Goal: Task Accomplishment & Management: Use online tool/utility

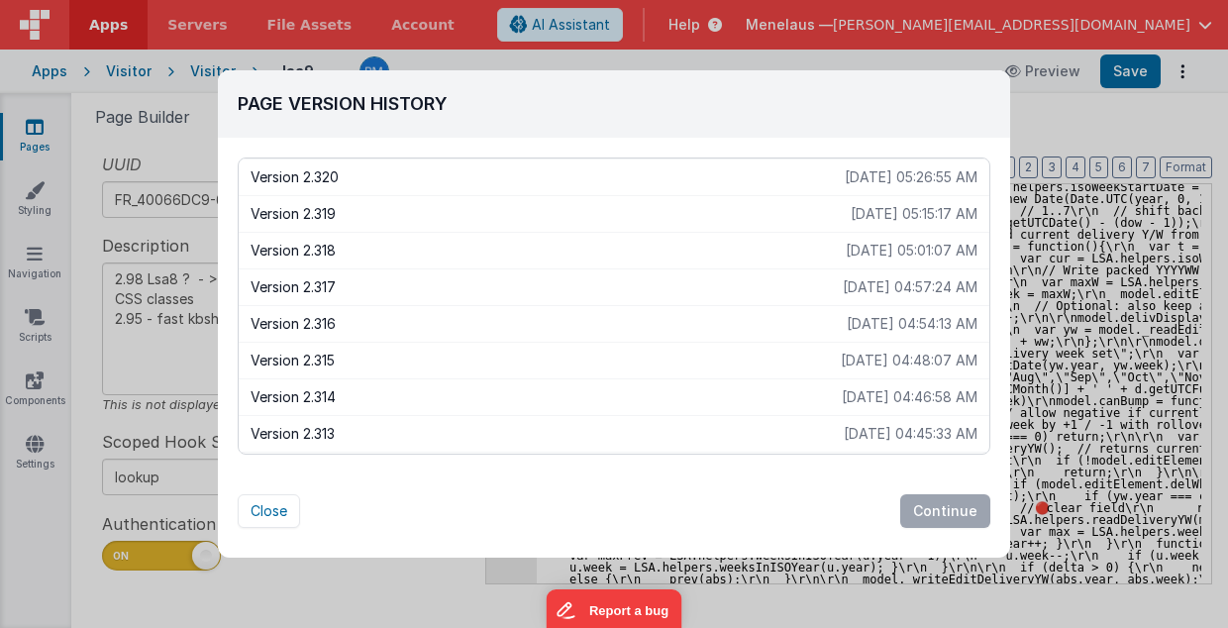
scroll to position [4758, 0]
click at [1037, 110] on div "Page Version History Version 2.320 [DATE] 05:26:55 AM Version 2.319 [DATE] 05:1…" at bounding box center [614, 314] width 1228 height 628
click at [264, 517] on button "Close" at bounding box center [269, 511] width 62 height 34
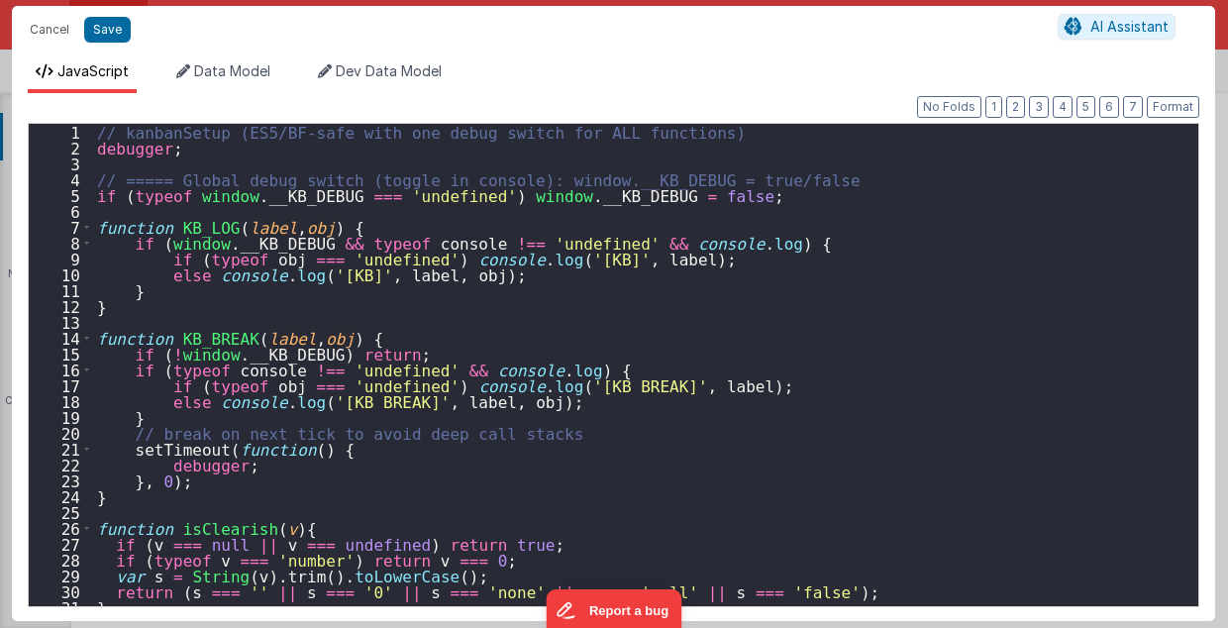
scroll to position [4782, 0]
type input ""function": "// kanbanSetup (ES5/BF-safe with one debug switch for ALL function…"
click at [560, 370] on div "// kanbanSetup (ES5/BF-safe with one debug switch for ALL functions) debugger ;…" at bounding box center [641, 381] width 1096 height 515
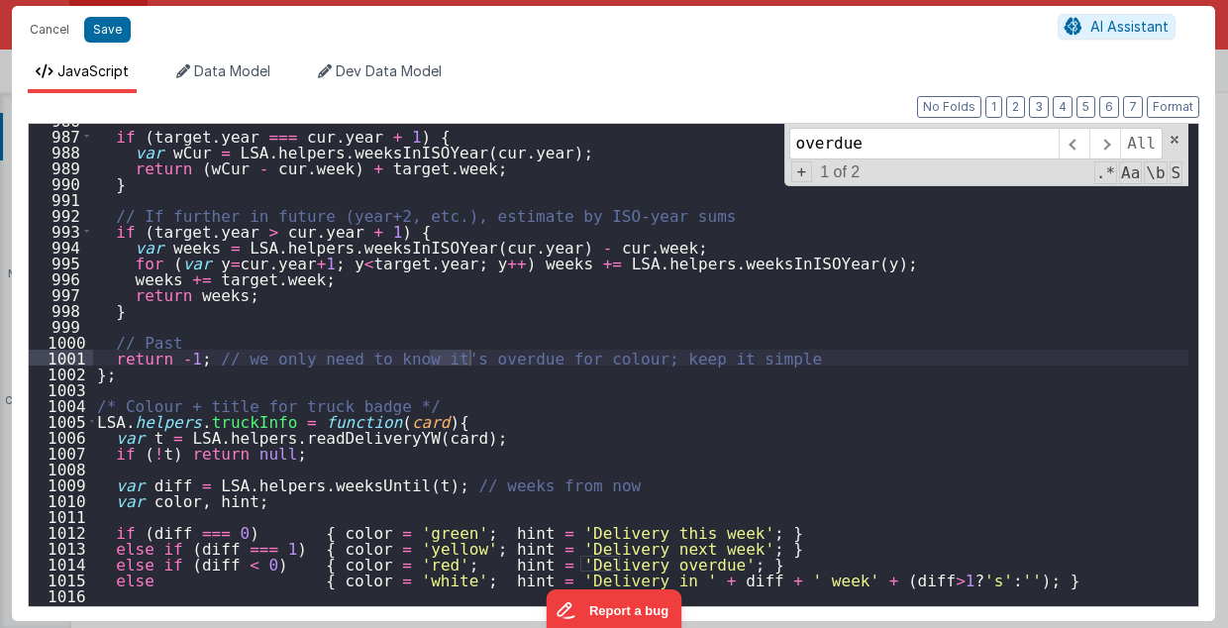
scroll to position [15621, 0]
click at [1111, 140] on span at bounding box center [1104, 144] width 31 height 32
click at [1115, 141] on span at bounding box center [1104, 144] width 31 height 32
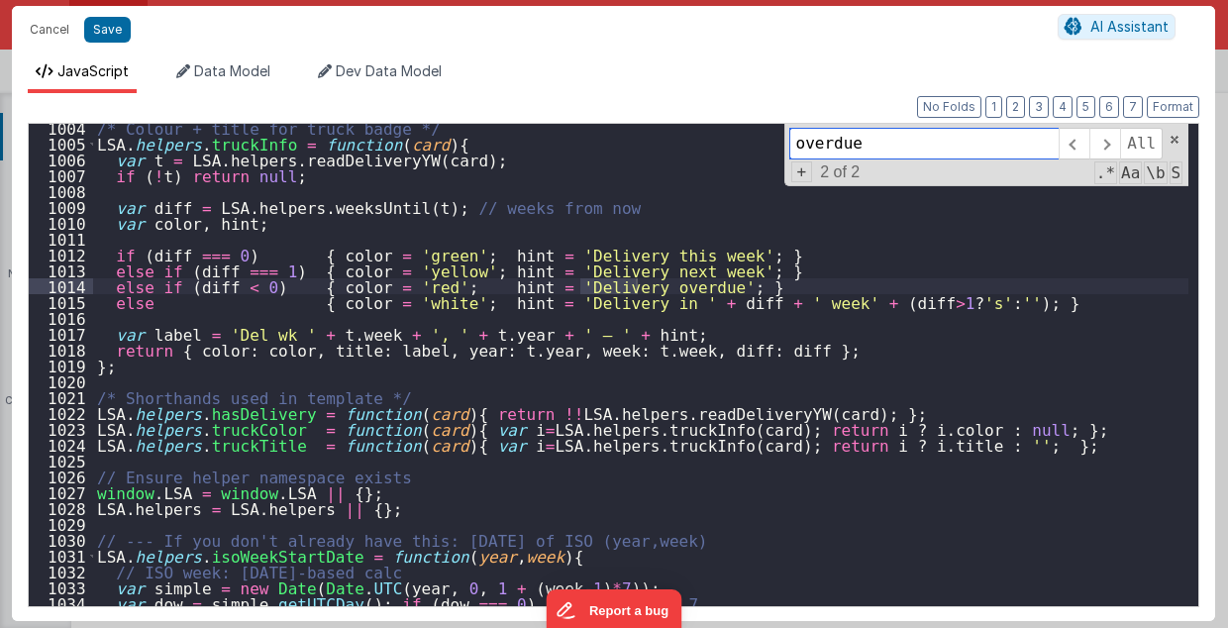
scroll to position [15978, 0]
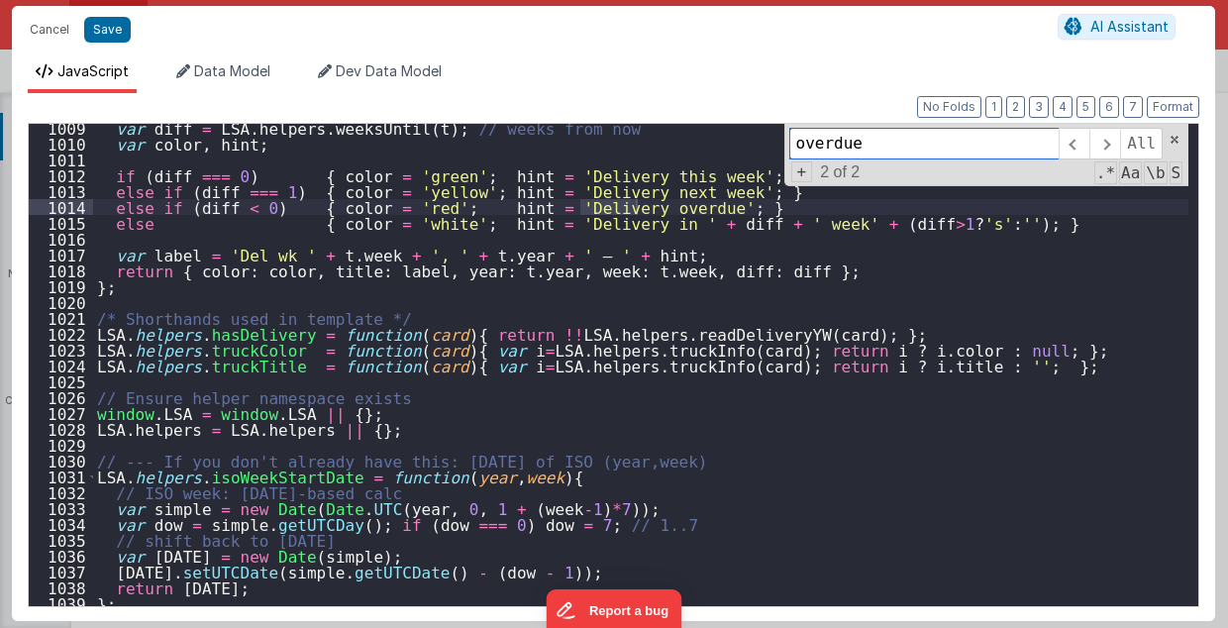
drag, startPoint x: 858, startPoint y: 143, endPoint x: 792, endPoint y: 141, distance: 65.4
click at [792, 141] on div "overdue All Replace All + 2 of 2 .* Aa \b S" at bounding box center [986, 155] width 405 height 62
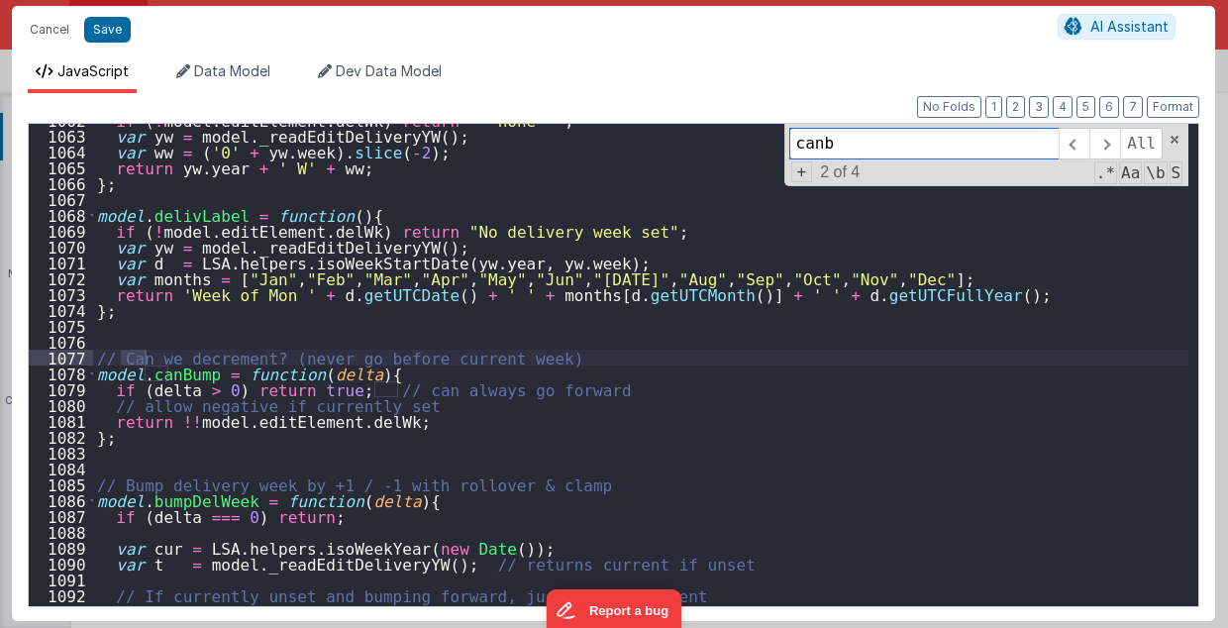
scroll to position [16825, 0]
type input "canbump"
click at [743, 444] on div "if ( ! model . editElement . delWk ) return "— none —" ; var yw = model . _read…" at bounding box center [641, 369] width 1096 height 515
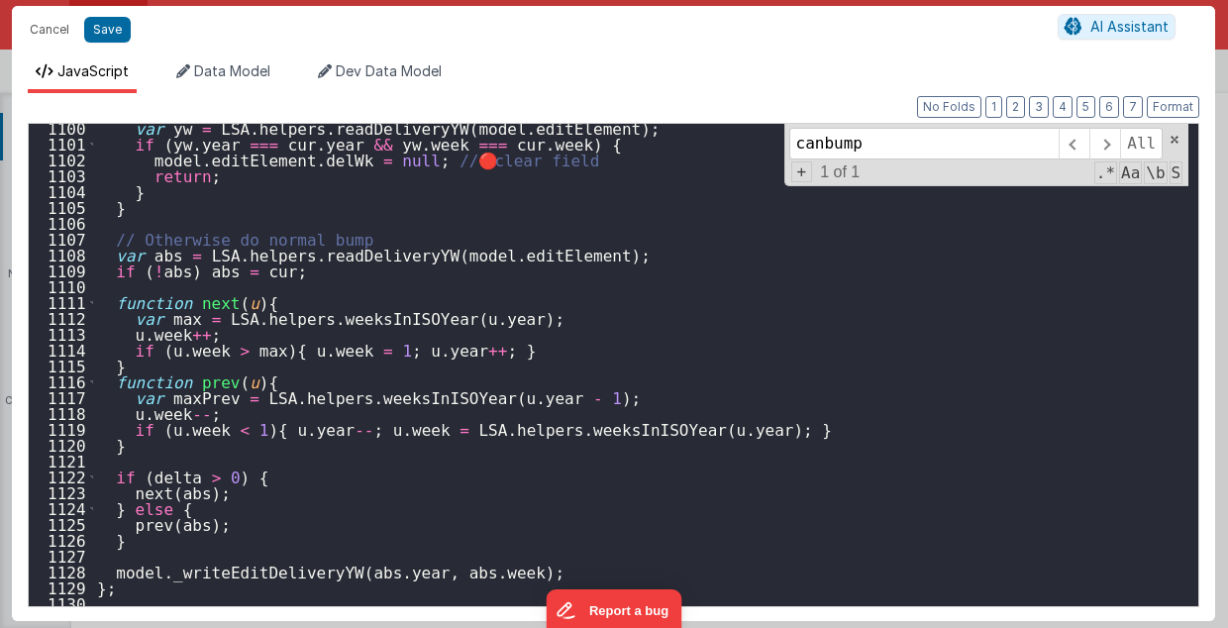
scroll to position [17459, 0]
